Goal: Find contact information: Find contact information

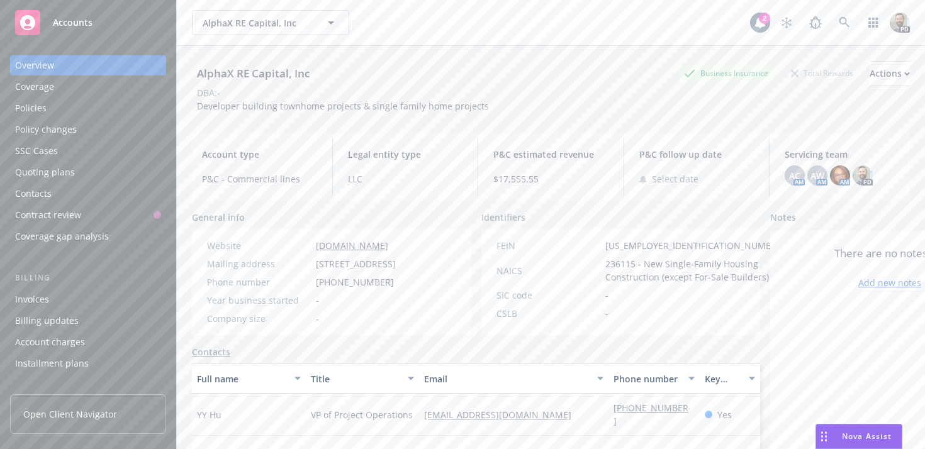
click at [57, 111] on div "Policies" at bounding box center [88, 108] width 146 height 20
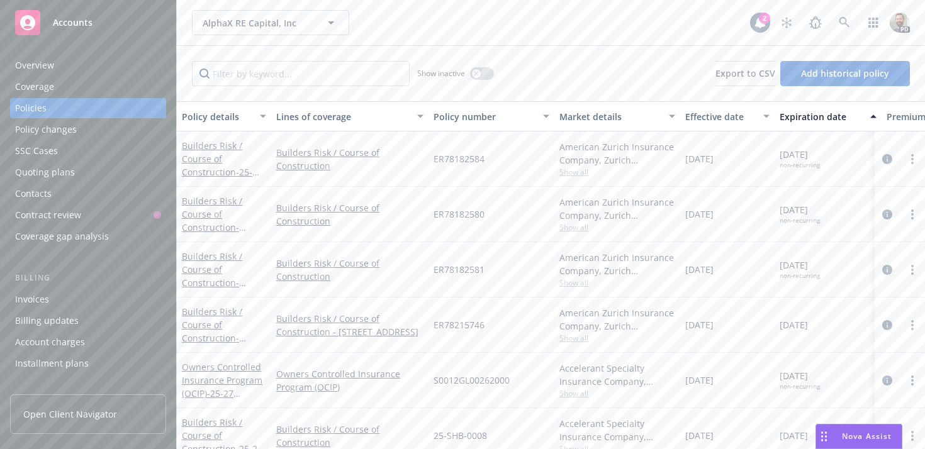
scroll to position [14, 0]
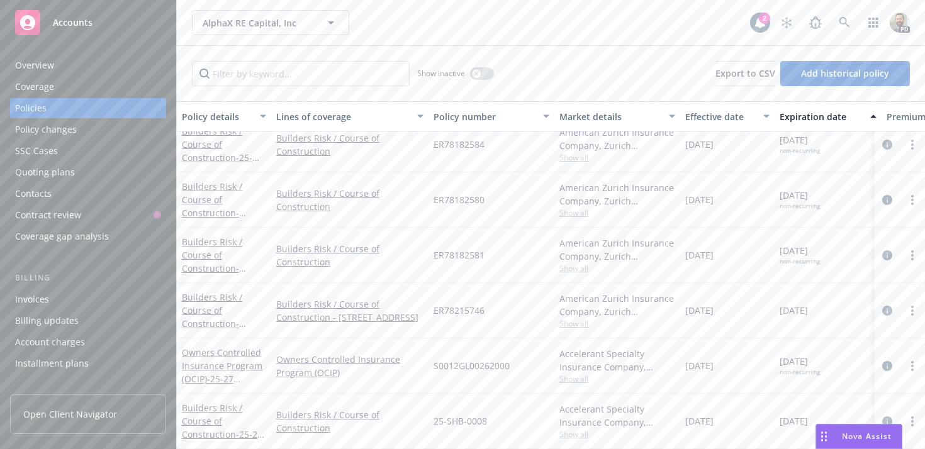
click at [708, 119] on div "Effective date" at bounding box center [720, 116] width 70 height 13
click at [706, 116] on div "Effective date" at bounding box center [720, 116] width 70 height 13
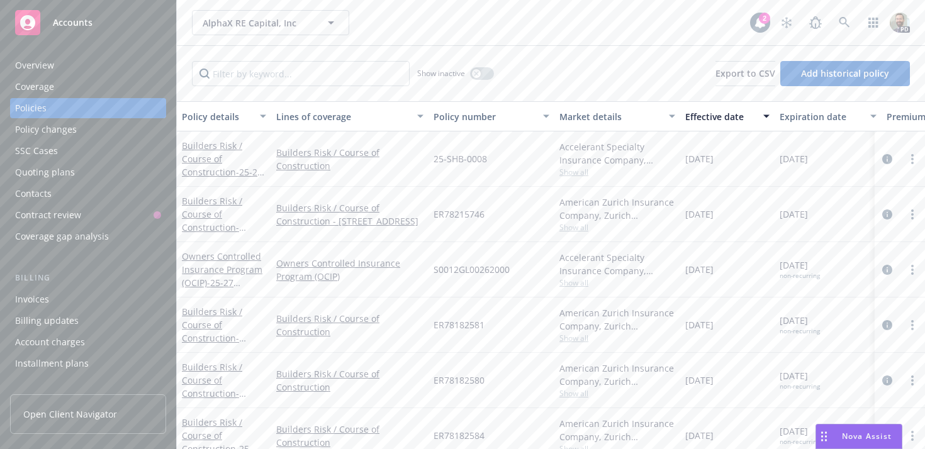
click at [706, 116] on div "Effective date" at bounding box center [720, 116] width 70 height 13
click at [705, 117] on div "Effective date" at bounding box center [720, 116] width 70 height 13
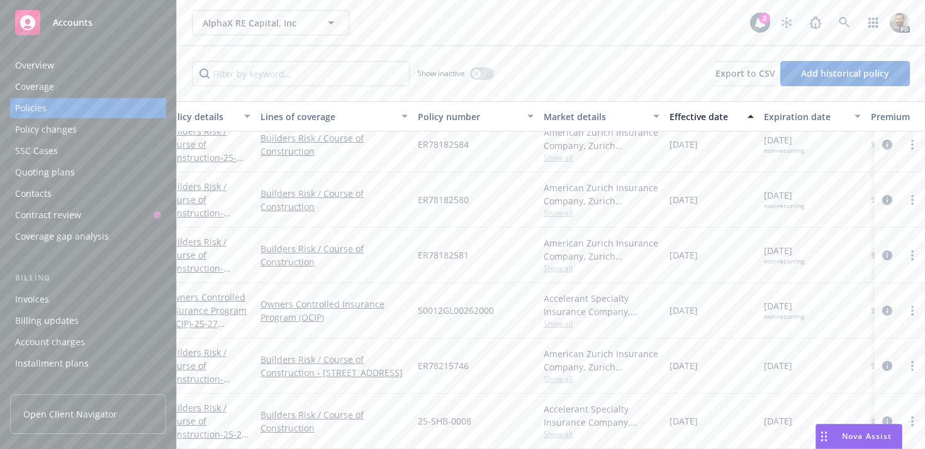
scroll to position [14, 0]
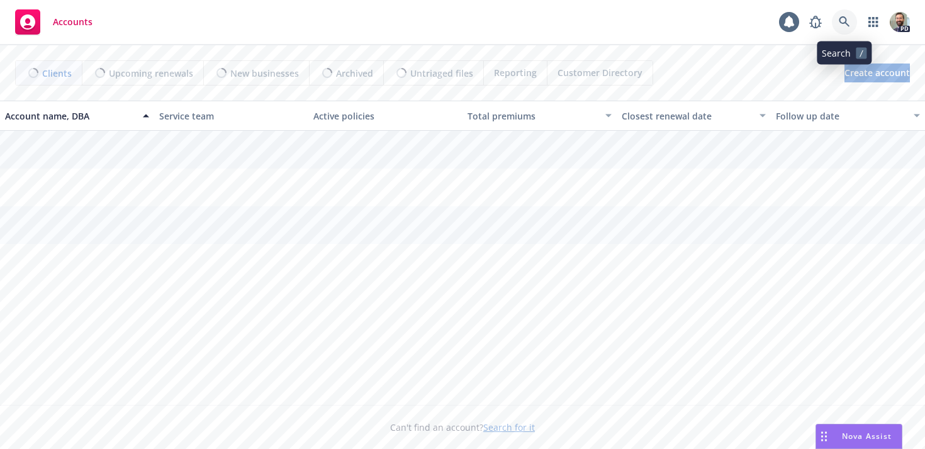
click at [842, 17] on icon at bounding box center [844, 21] width 11 height 11
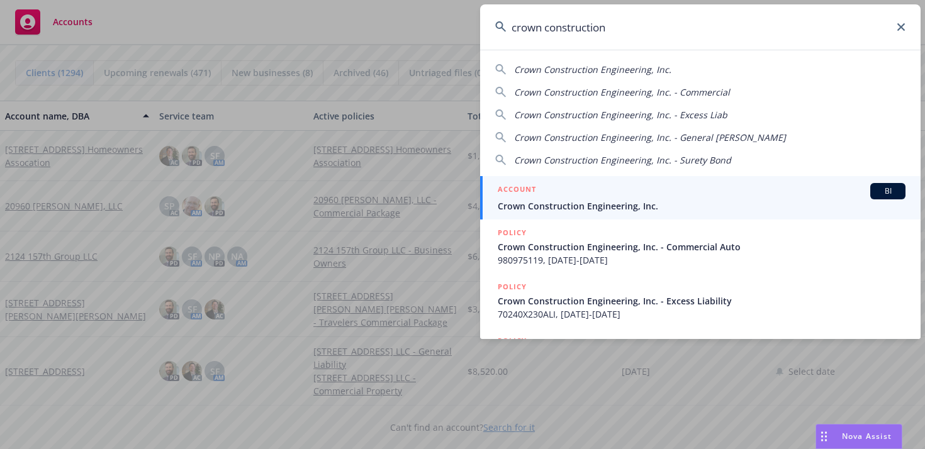
type input "crown construction"
click at [536, 197] on div "ACCOUNT BI" at bounding box center [702, 191] width 408 height 16
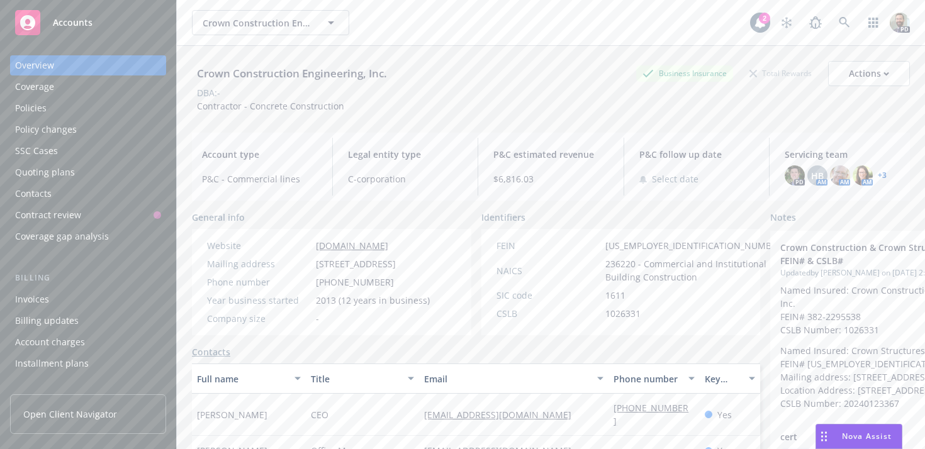
click at [39, 109] on div "Policies" at bounding box center [30, 108] width 31 height 20
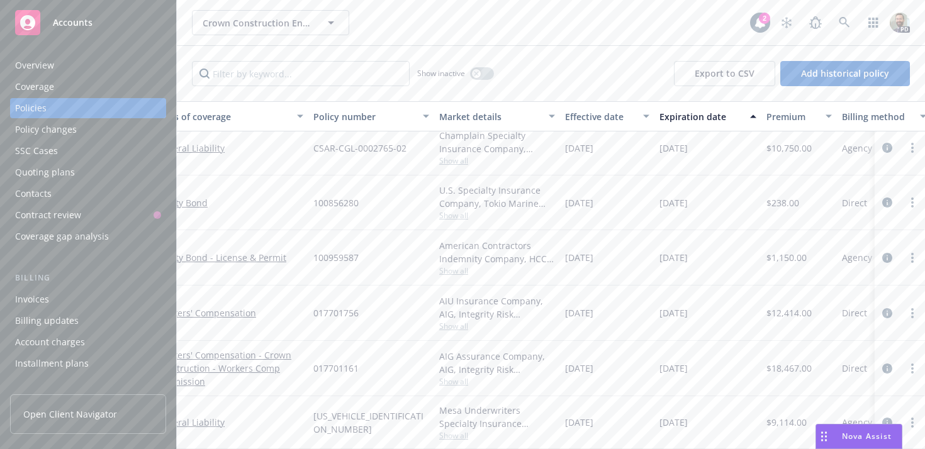
scroll to position [116, 0]
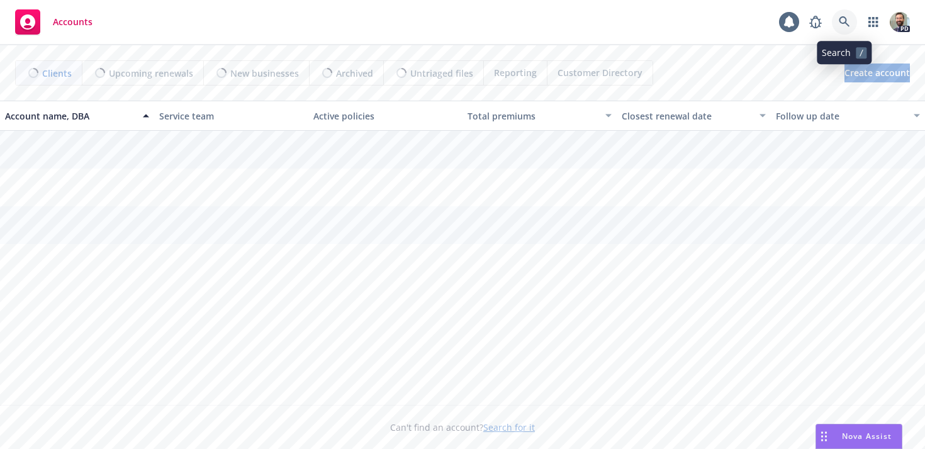
click at [840, 23] on icon at bounding box center [844, 21] width 11 height 11
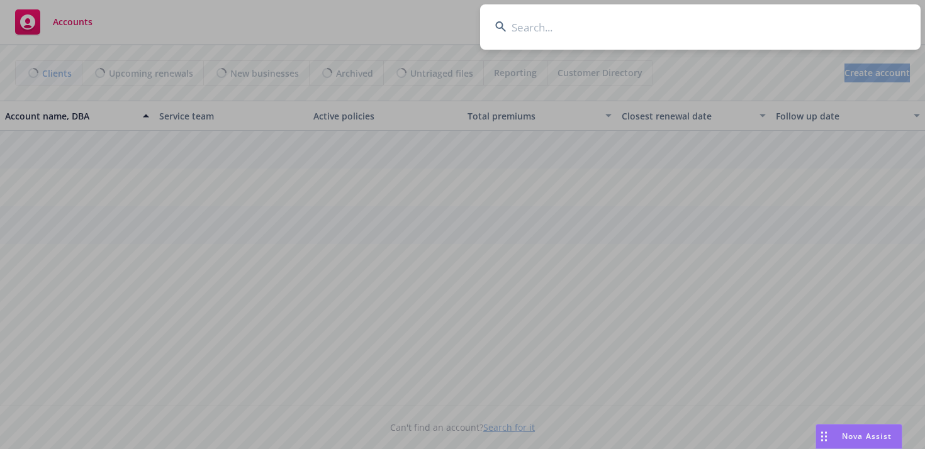
click at [813, 26] on input at bounding box center [700, 26] width 440 height 45
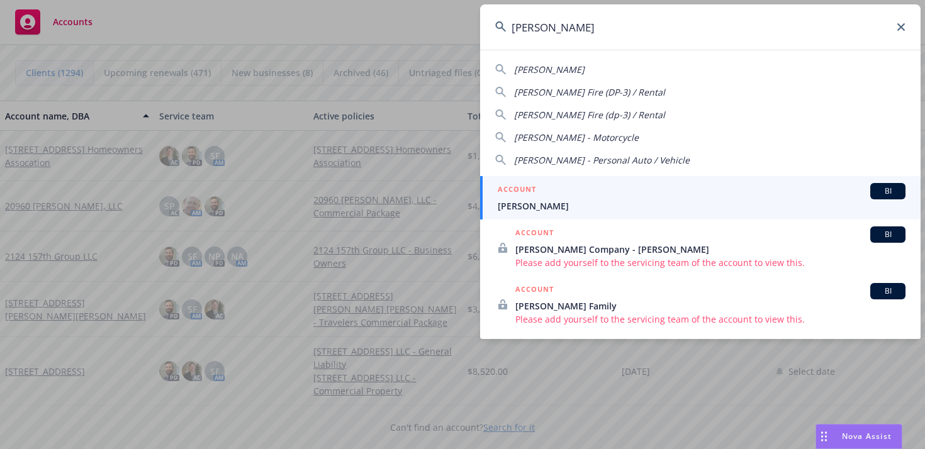
type input "williams, da"
click at [732, 201] on span "Williams, David L" at bounding box center [702, 205] width 408 height 13
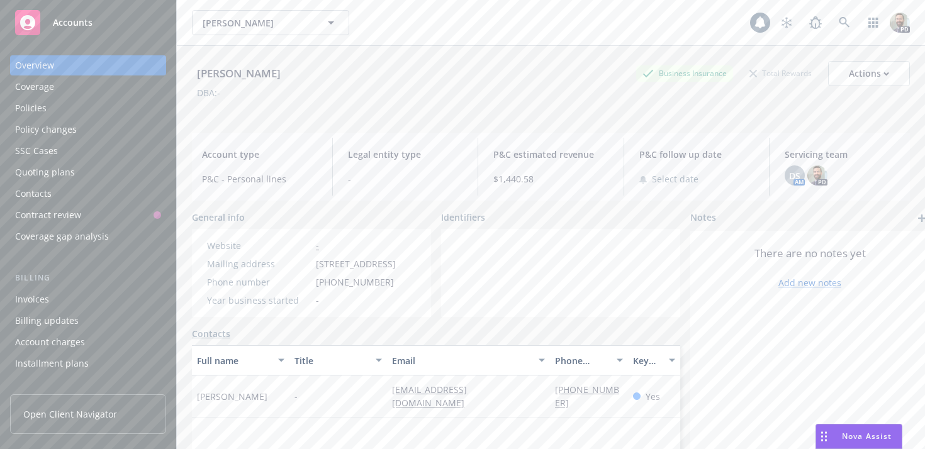
click at [59, 111] on div "Policies" at bounding box center [88, 108] width 146 height 20
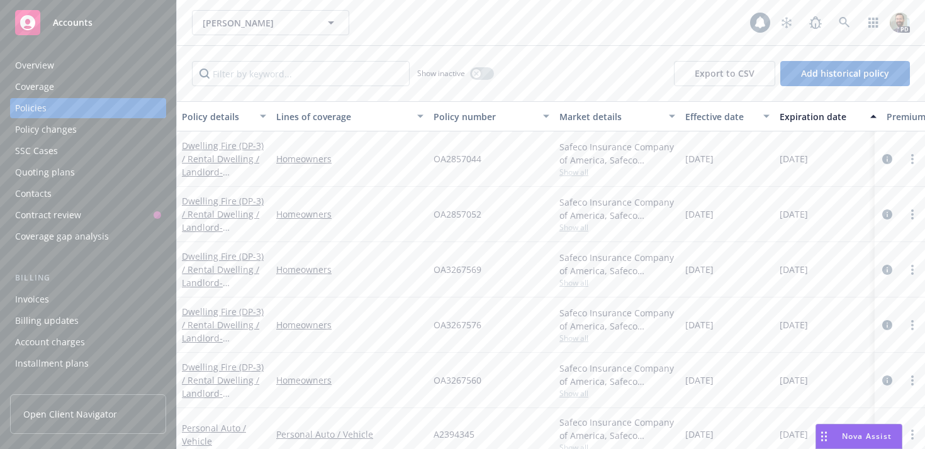
click at [50, 60] on div "Overview" at bounding box center [34, 65] width 39 height 20
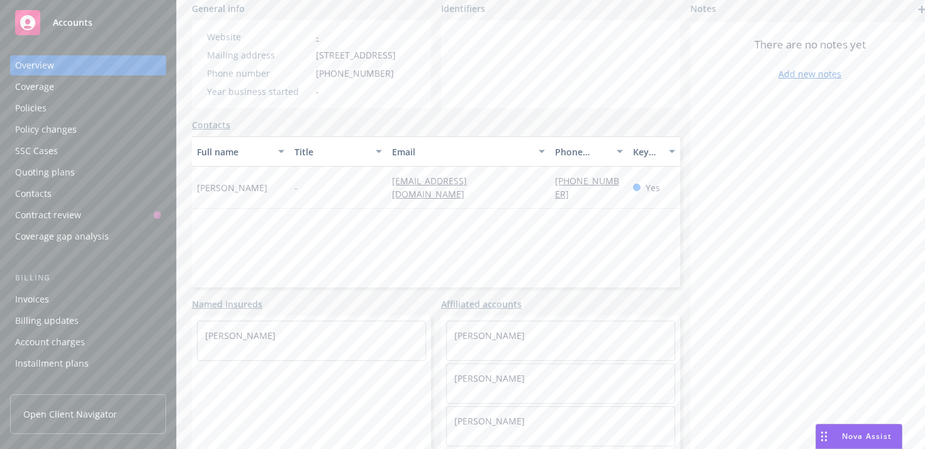
scroll to position [215, 0]
drag, startPoint x: 548, startPoint y: 187, endPoint x: 617, endPoint y: 196, distance: 69.7
click at [617, 196] on div "David Williams - dwilliams42a@gmail.com 949-642-5316 Yes" at bounding box center [436, 188] width 488 height 42
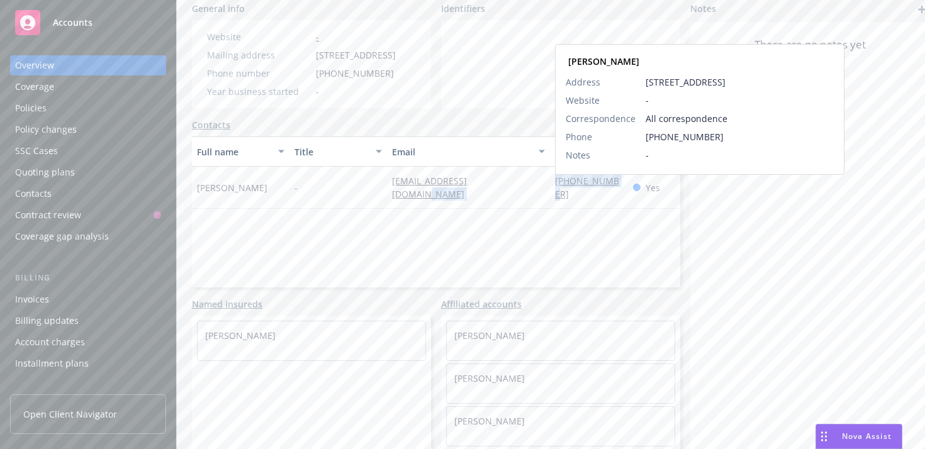
copy div "949-642-5316"
